Goal: Check status: Check status

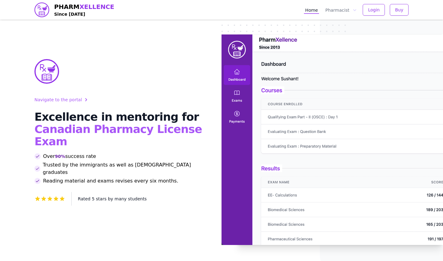
click at [369, 11] on span "Login" at bounding box center [374, 10] width 12 height 6
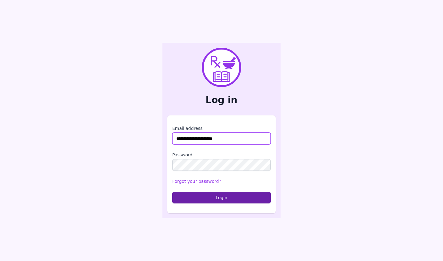
type input "**********"
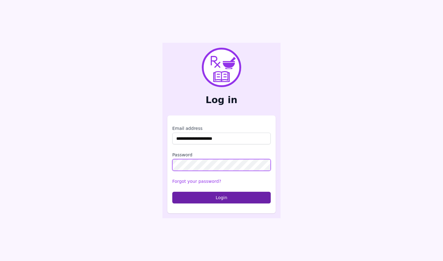
click at [221, 197] on button "Login" at bounding box center [221, 198] width 98 height 12
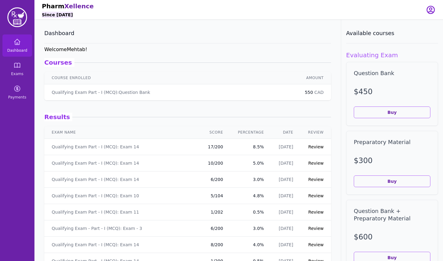
click at [314, 146] on link "Review" at bounding box center [315, 146] width 15 height 5
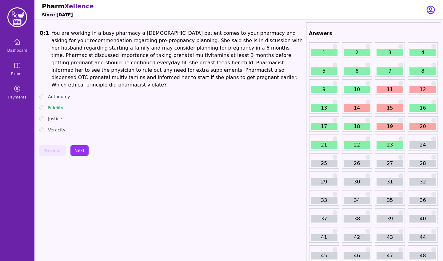
click at [389, 138] on div "23" at bounding box center [390, 142] width 30 height 16
click at [394, 142] on link "23" at bounding box center [389, 144] width 27 height 7
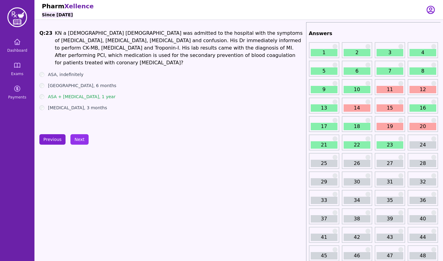
click at [49, 141] on button "Previous" at bounding box center [52, 139] width 26 height 10
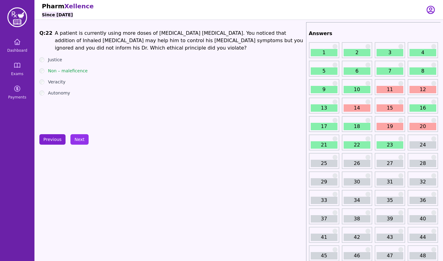
click at [49, 140] on button "Previous" at bounding box center [52, 139] width 26 height 10
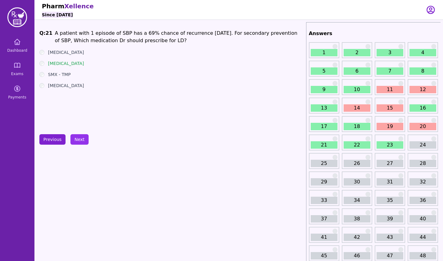
click at [49, 140] on button "Previous" at bounding box center [52, 139] width 26 height 10
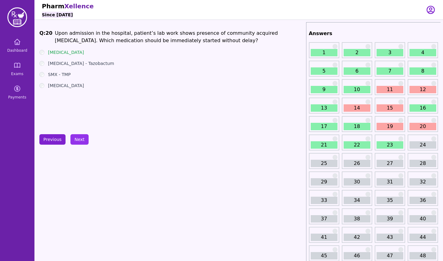
click at [49, 140] on button "Previous" at bounding box center [52, 139] width 26 height 10
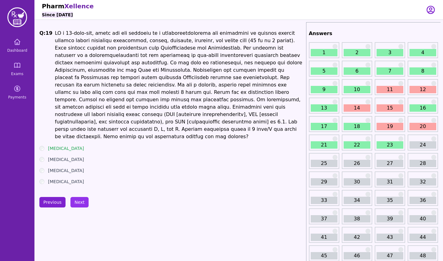
click at [52, 197] on button "Previous" at bounding box center [52, 202] width 26 height 10
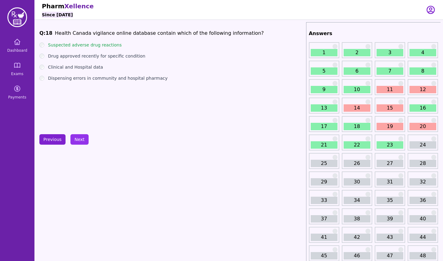
click at [59, 142] on button "Previous" at bounding box center [52, 139] width 26 height 10
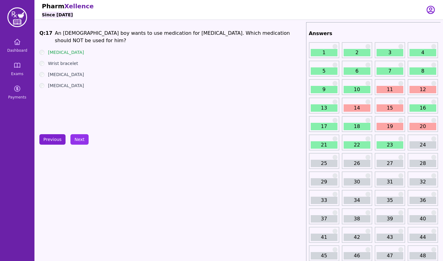
click at [59, 142] on button "Previous" at bounding box center [52, 139] width 26 height 10
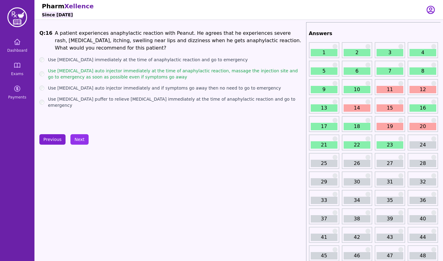
click at [59, 142] on button "Previous" at bounding box center [52, 139] width 26 height 10
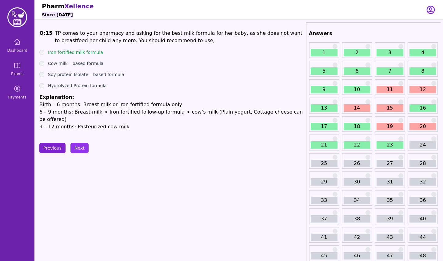
click at [52, 143] on button "Previous" at bounding box center [52, 148] width 26 height 10
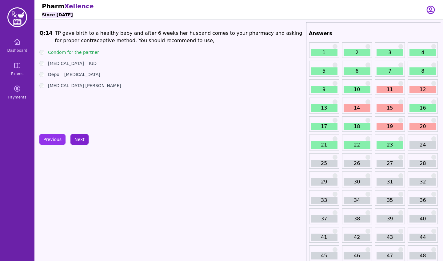
click at [77, 140] on button "Next" at bounding box center [79, 139] width 18 height 10
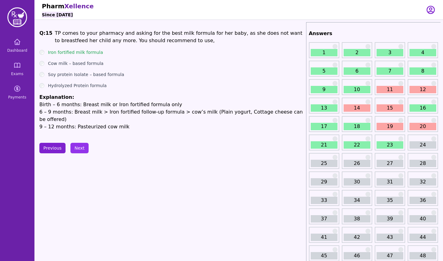
click at [57, 143] on button "Previous" at bounding box center [52, 148] width 26 height 10
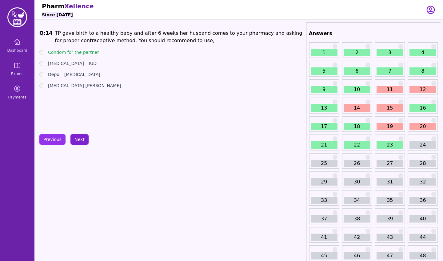
click at [79, 138] on button "Next" at bounding box center [79, 139] width 18 height 10
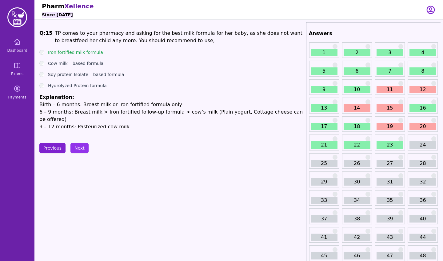
click at [54, 143] on button "Previous" at bounding box center [52, 148] width 26 height 10
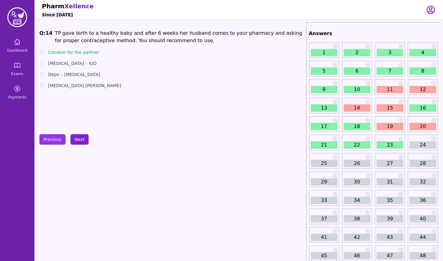
click at [81, 143] on button "Next" at bounding box center [79, 139] width 18 height 10
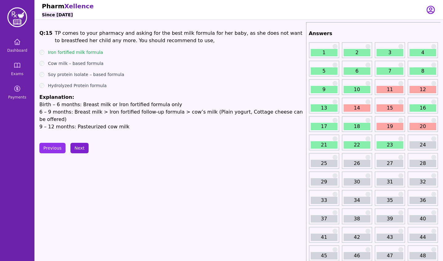
click at [78, 143] on button "Next" at bounding box center [79, 148] width 18 height 10
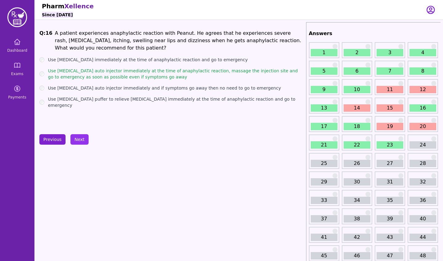
click at [57, 143] on button "Previous" at bounding box center [52, 139] width 26 height 10
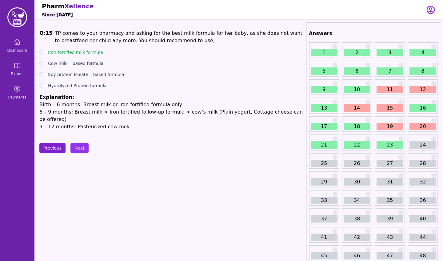
click at [57, 143] on button "Previous" at bounding box center [52, 148] width 26 height 10
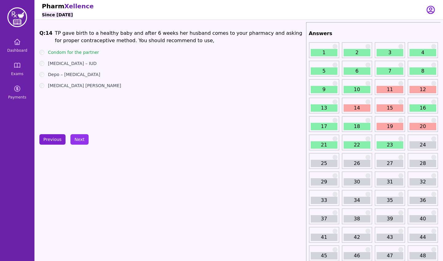
click at [58, 141] on button "Previous" at bounding box center [52, 139] width 26 height 10
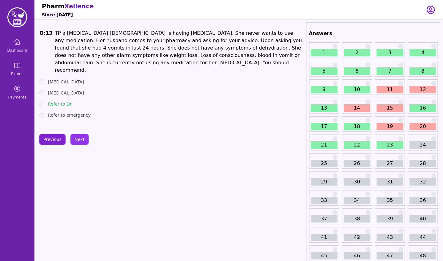
click at [58, 141] on button "Previous" at bounding box center [52, 139] width 26 height 10
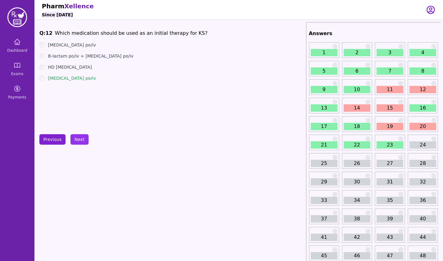
click at [58, 141] on button "Previous" at bounding box center [52, 139] width 26 height 10
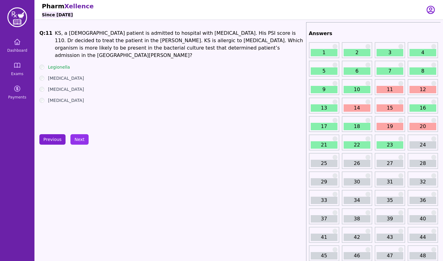
click at [58, 141] on button "Previous" at bounding box center [52, 139] width 26 height 10
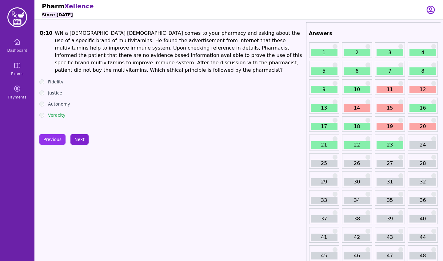
click at [84, 141] on button "Next" at bounding box center [79, 139] width 18 height 10
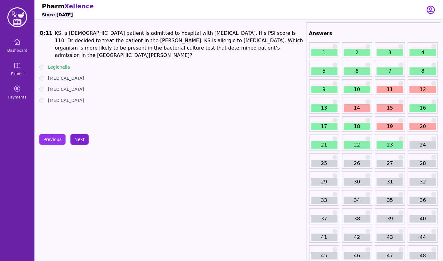
click at [84, 141] on button "Next" at bounding box center [79, 139] width 18 height 10
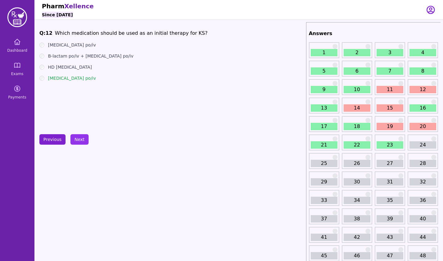
click at [59, 139] on button "Previous" at bounding box center [52, 139] width 26 height 10
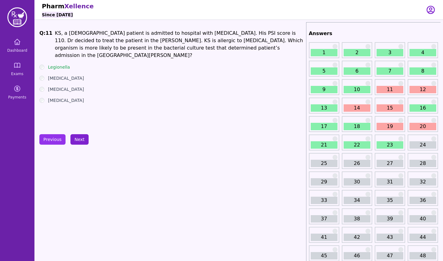
click at [81, 143] on button "Next" at bounding box center [79, 139] width 18 height 10
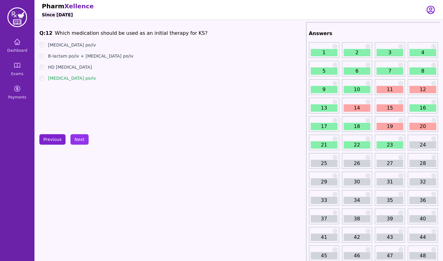
click at [57, 139] on button "Previous" at bounding box center [52, 139] width 26 height 10
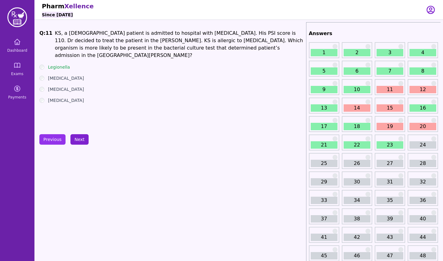
click at [78, 140] on button "Next" at bounding box center [79, 139] width 18 height 10
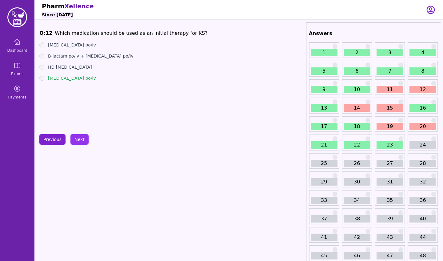
click at [46, 141] on button "Previous" at bounding box center [52, 139] width 26 height 10
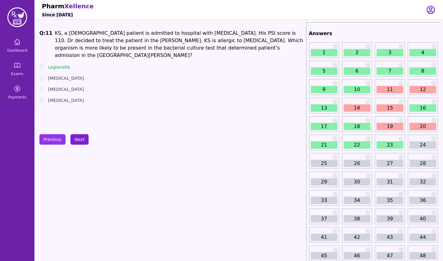
click at [77, 139] on button "Next" at bounding box center [79, 139] width 18 height 10
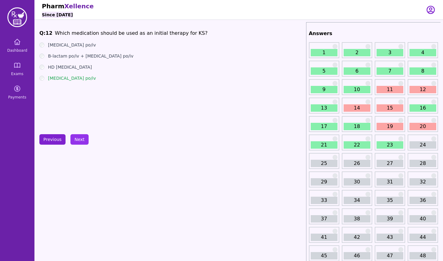
click at [60, 139] on button "Previous" at bounding box center [52, 139] width 26 height 10
